Goal: Information Seeking & Learning: Learn about a topic

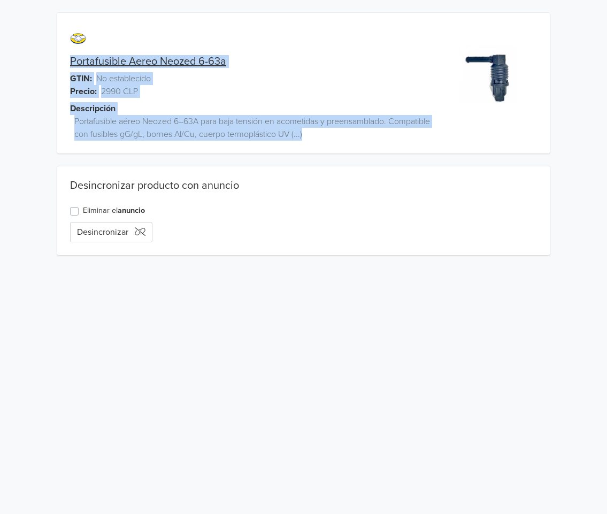
drag, startPoint x: 359, startPoint y: 135, endPoint x: 47, endPoint y: 44, distance: 325.4
click at [47, 44] on div "Portafusible Aereo Neozed 6-63a GTIN: No establecido Precio: 2990 CLP Descripci…" at bounding box center [303, 134] width 591 height 268
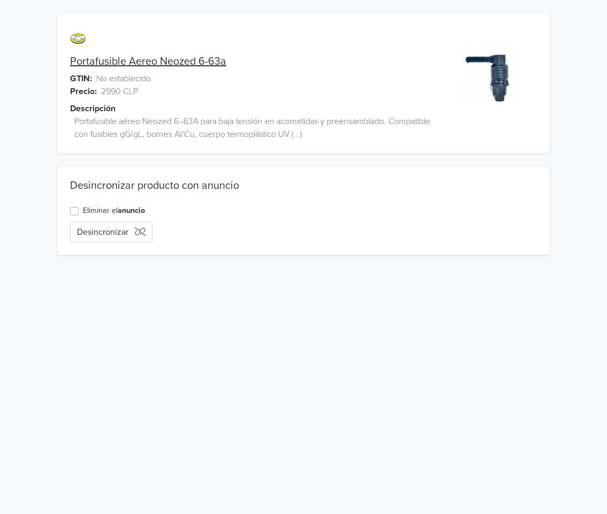
click at [426, 268] on html "Portafusible Aereo Neozed 6-63a GTIN: No establecido Precio: 2990 CLP Descripci…" at bounding box center [303, 134] width 607 height 268
drag, startPoint x: 104, startPoint y: 79, endPoint x: 158, endPoint y: 88, distance: 55.2
click at [158, 83] on div "GTIN: No establecido" at bounding box center [242, 78] width 370 height 13
click at [158, 89] on div "Precio: 2990 CLP" at bounding box center [242, 91] width 370 height 13
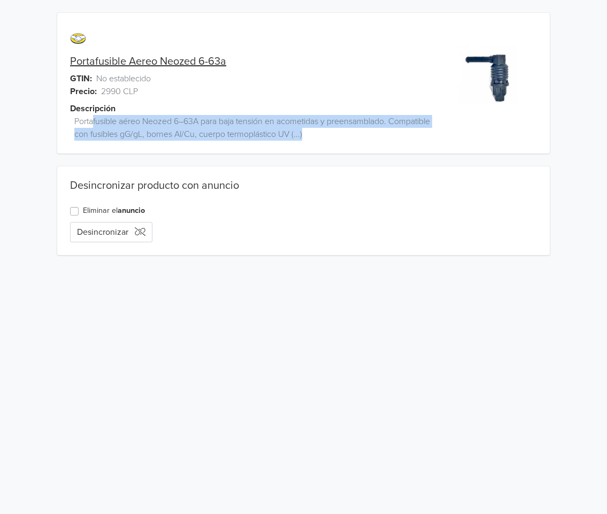
drag, startPoint x: 94, startPoint y: 117, endPoint x: 304, endPoint y: 146, distance: 212.3
click at [304, 146] on div "Descripción Portafusible aéreo Neozed 6–63A para baja tensión en acometidas y p…" at bounding box center [255, 127] width 370 height 51
drag, startPoint x: 292, startPoint y: 143, endPoint x: 232, endPoint y: 192, distance: 77.2
click at [292, 143] on div "Descripción Portafusible aéreo Neozed 6–63A para baja tensión en acometidas y p…" at bounding box center [255, 127] width 370 height 51
click at [318, 148] on div "Descripción Portafusible aéreo Neozed 6–63A para baja tensión en acometidas y p…" at bounding box center [255, 127] width 370 height 51
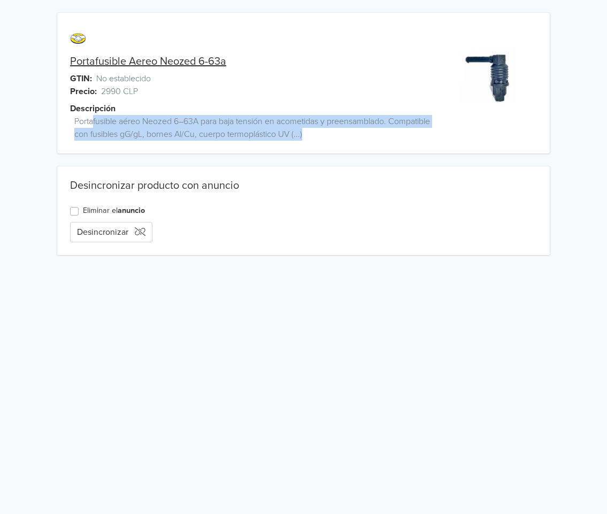
click at [301, 133] on span "Portafusible aéreo Neozed 6–63A para baja tensión en acometidas y preensamblado…" at bounding box center [256, 128] width 365 height 26
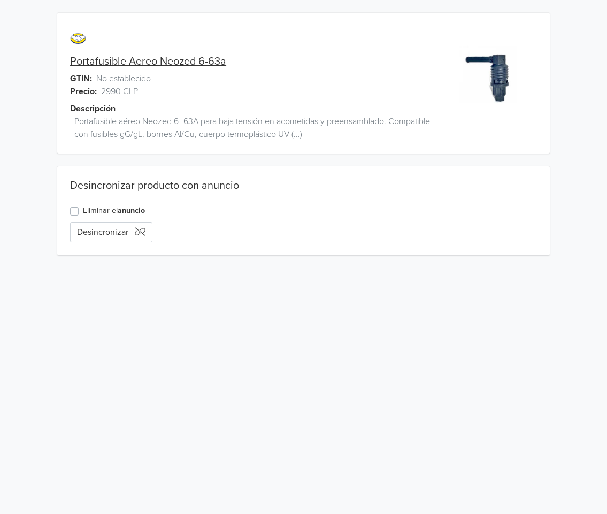
click at [200, 66] on link "Portafusible Aereo Neozed 6-63a" at bounding box center [148, 61] width 156 height 13
